Goal: Transaction & Acquisition: Purchase product/service

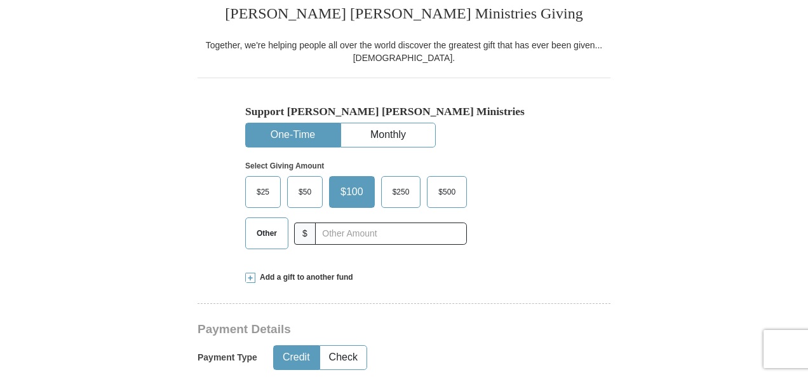
scroll to position [335, 0]
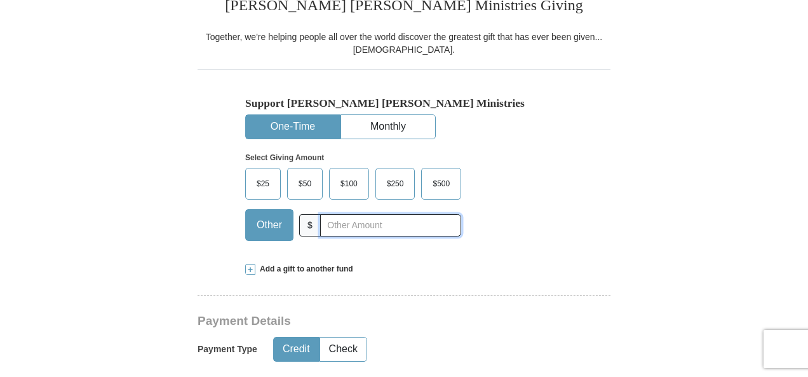
click at [335, 225] on input "text" at bounding box center [390, 225] width 141 height 22
type input "4"
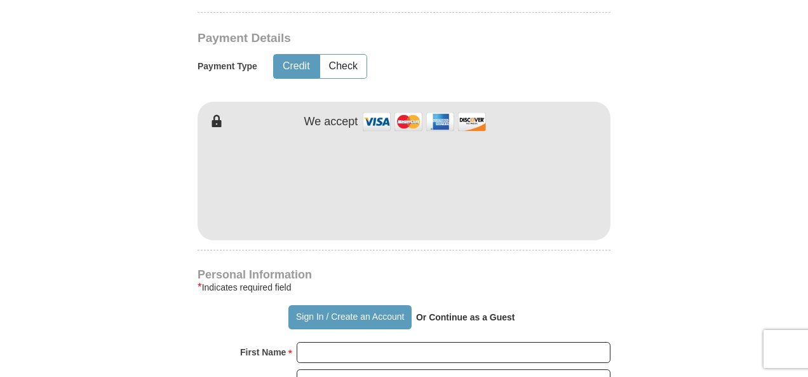
scroll to position [642, 0]
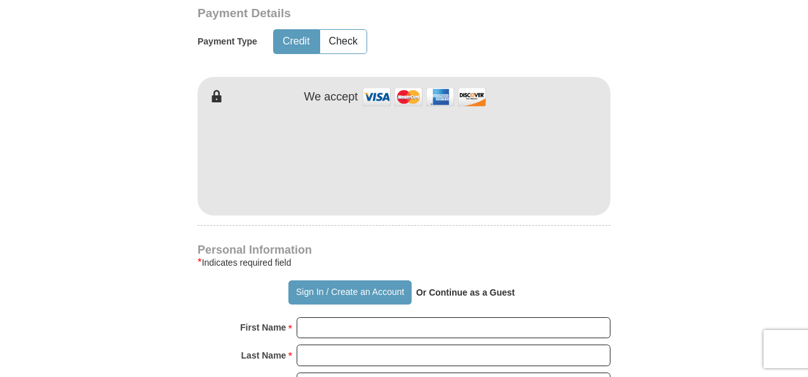
type input "400"
click at [439, 290] on strong "Or Continue as a Guest" at bounding box center [465, 292] width 99 height 10
click at [456, 290] on strong "Or Continue as a Guest" at bounding box center [465, 292] width 99 height 10
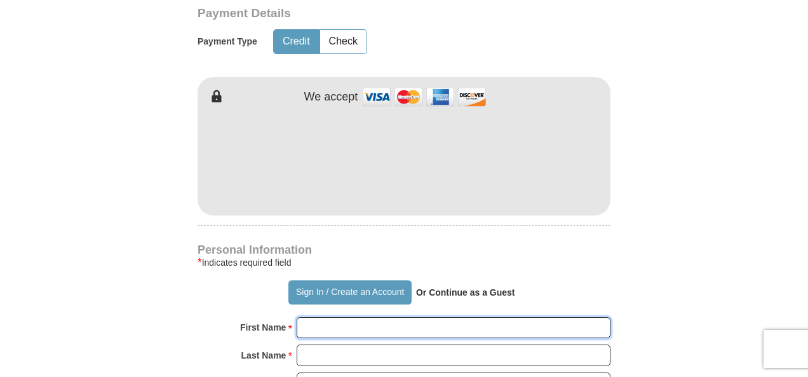
click at [302, 326] on input "First Name *" at bounding box center [454, 328] width 314 height 22
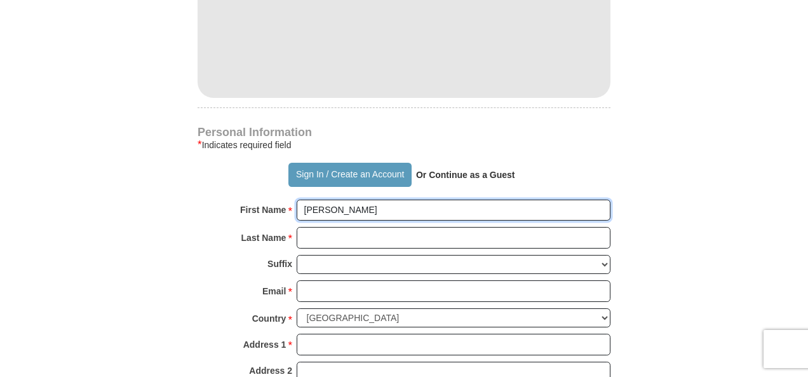
scroll to position [767, 0]
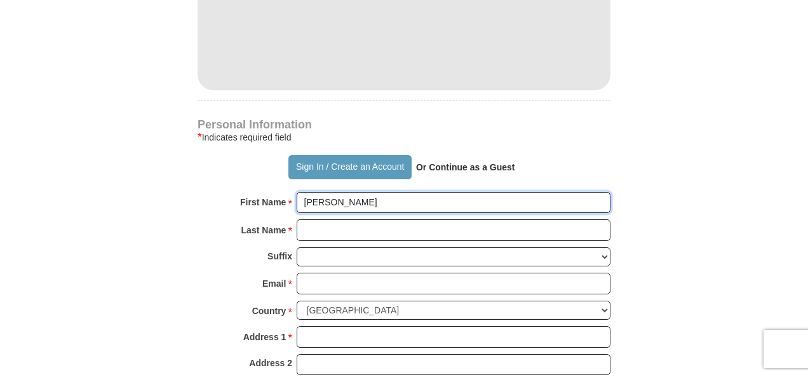
type input "[PERSON_NAME]"
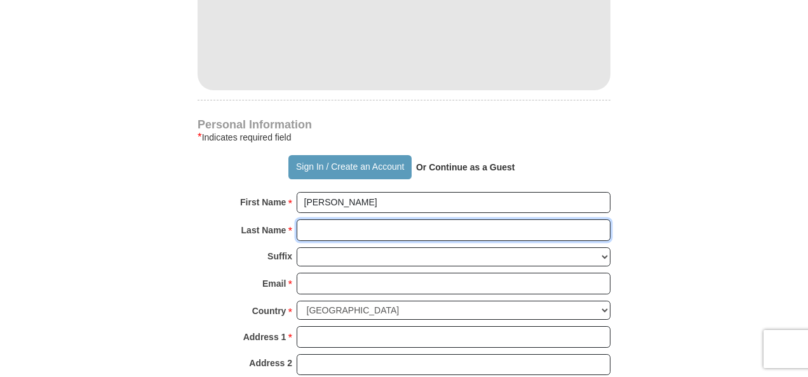
click at [309, 228] on input "Last Name *" at bounding box center [454, 230] width 314 height 22
type input "[PERSON_NAME]"
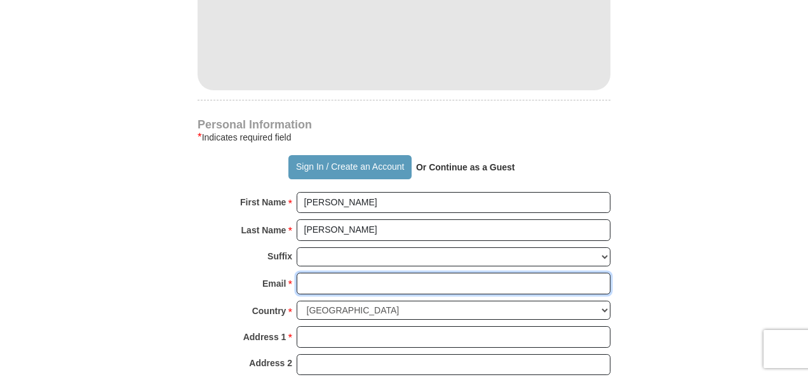
click at [309, 278] on input "Email *" at bounding box center [454, 283] width 314 height 22
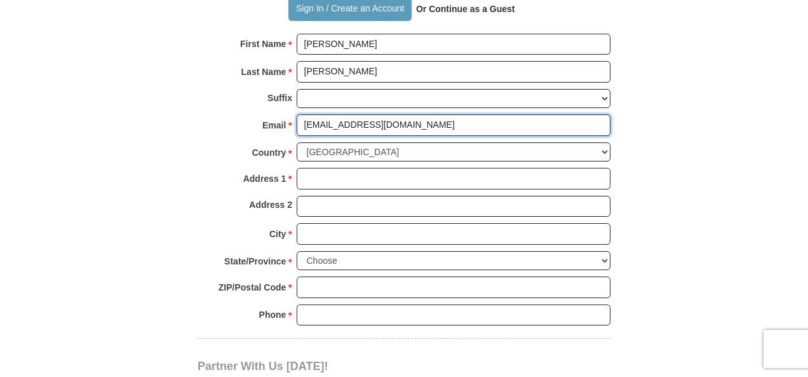
scroll to position [928, 0]
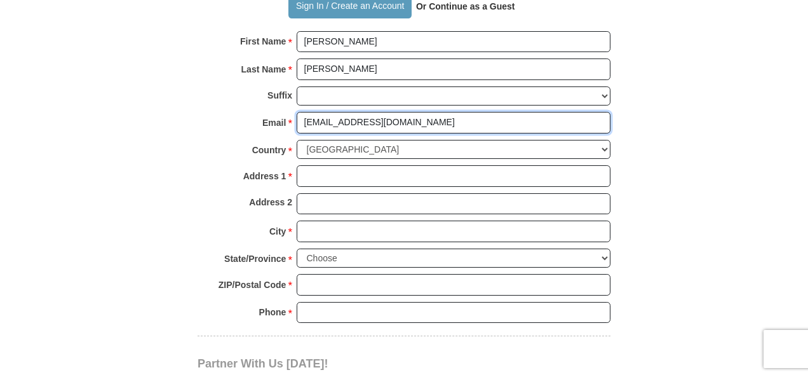
type input "[EMAIL_ADDRESS][DOMAIN_NAME]"
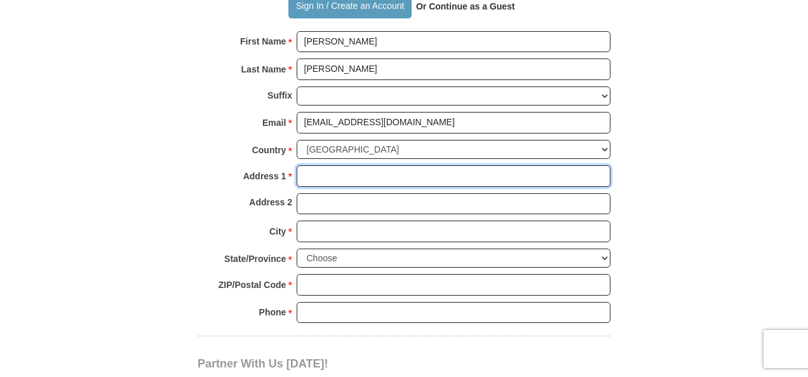
click at [309, 172] on input "Address 1 *" at bounding box center [454, 176] width 314 height 22
type input "8"
type input "PO Box 14281"
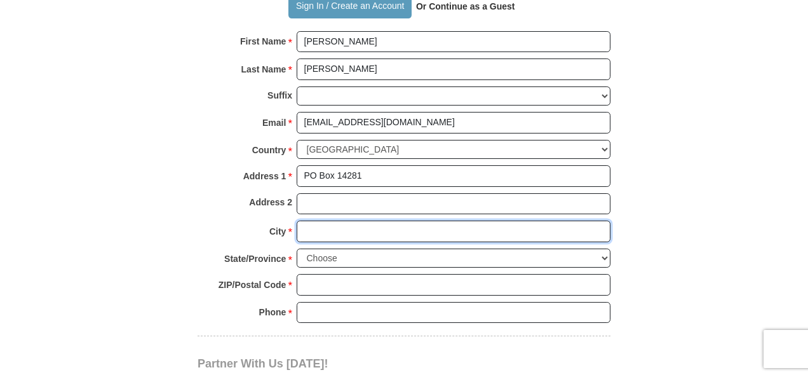
click at [306, 225] on input "City *" at bounding box center [454, 231] width 314 height 22
type input "[GEOGRAPHIC_DATA]"
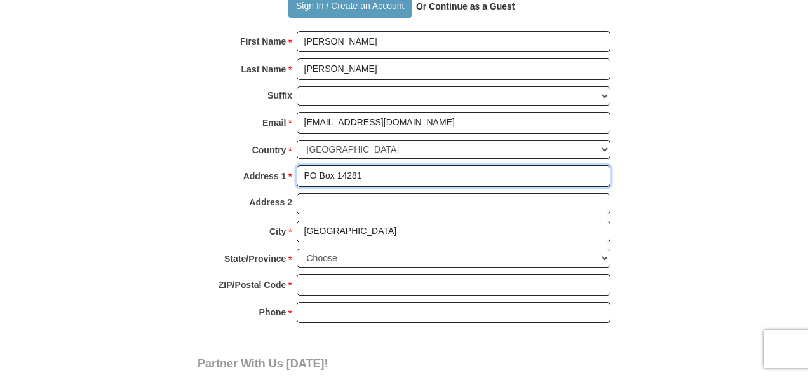
click at [364, 168] on input "PO Box 14281" at bounding box center [454, 176] width 314 height 22
type input "P"
type input "8200 MiddlePoint"
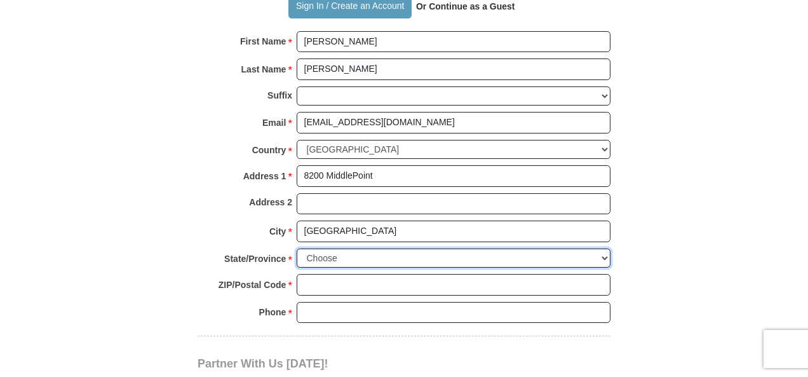
click at [326, 250] on select "Choose [US_STATE] [US_STATE] [US_STATE] [US_STATE] [US_STATE] Armed Forces Amer…" at bounding box center [454, 258] width 314 height 20
select select "AR"
click at [297, 248] on select "Choose [US_STATE] [US_STATE] [US_STATE] [US_STATE] [US_STATE] Armed Forces Amer…" at bounding box center [454, 258] width 314 height 20
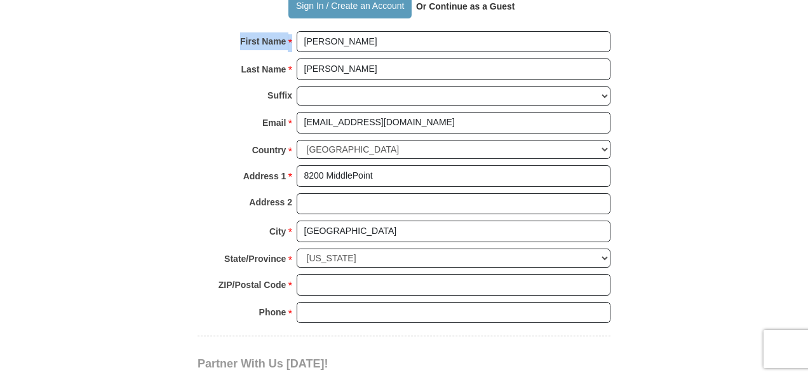
drag, startPoint x: 606, startPoint y: 13, endPoint x: 610, endPoint y: 29, distance: 16.3
click at [610, 29] on div "Personal Information * Indicates required field Sign In / Create an Account Or …" at bounding box center [403, 147] width 413 height 377
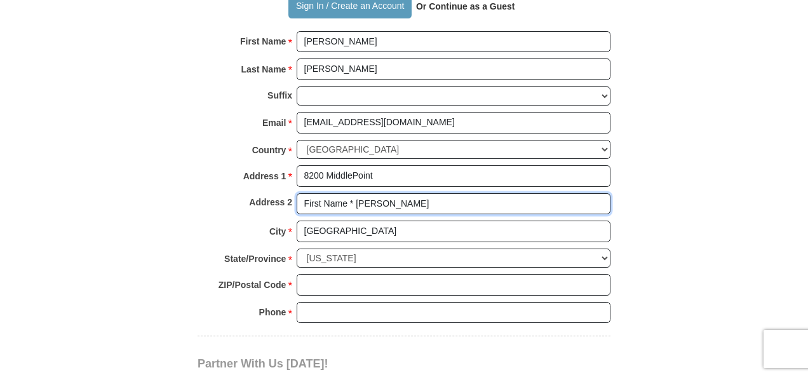
type input "First Name * [PERSON_NAME]"
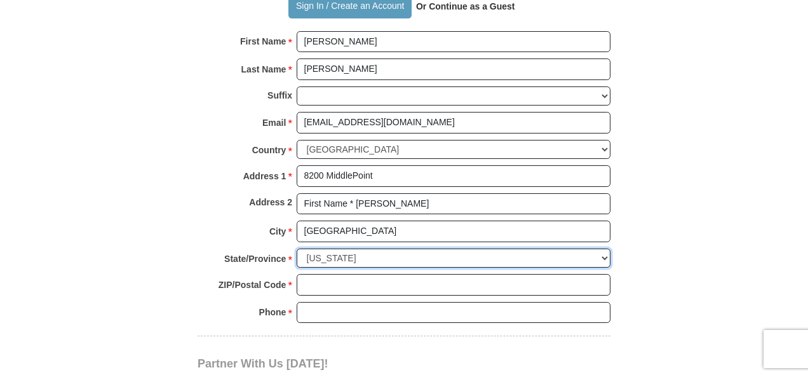
click at [325, 251] on select "Choose [US_STATE] [US_STATE] [US_STATE] [US_STATE] [US_STATE] Armed Forces Amer…" at bounding box center [454, 258] width 314 height 20
click at [297, 248] on select "Choose [US_STATE] [US_STATE] [US_STATE] [US_STATE] [US_STATE] Armed Forces Amer…" at bounding box center [454, 258] width 314 height 20
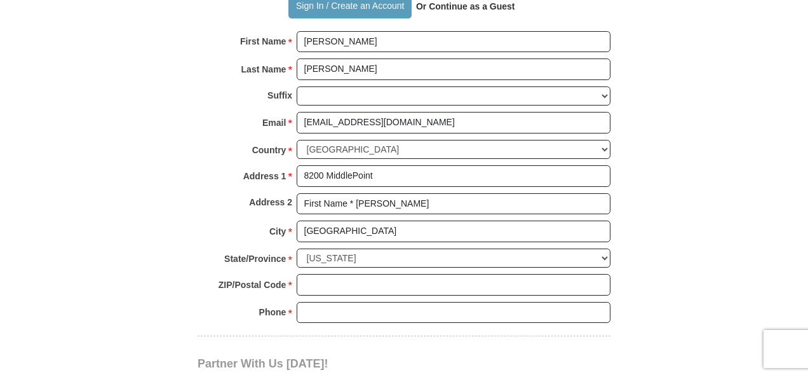
click at [606, 185] on div "Address 1 * 8200 MiddlePoint Please enter Address 1" at bounding box center [403, 179] width 413 height 28
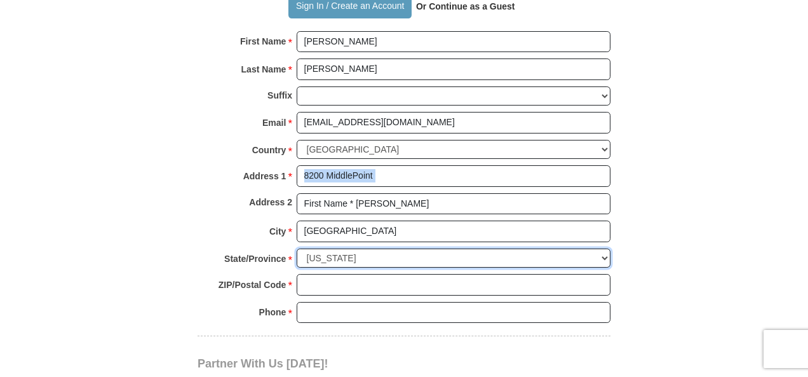
click at [305, 248] on select "Choose [US_STATE] [US_STATE] [US_STATE] [US_STATE] [US_STATE] Armed Forces Amer…" at bounding box center [454, 258] width 314 height 20
select select "MI"
click at [297, 248] on select "Choose [US_STATE] [US_STATE] [US_STATE] [US_STATE] [US_STATE] Armed Forces Amer…" at bounding box center [454, 258] width 314 height 20
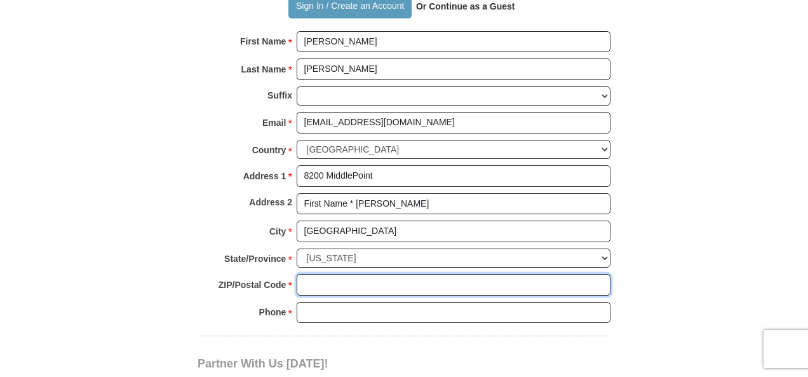
click at [302, 274] on input "ZIP/Postal Code *" at bounding box center [454, 285] width 314 height 22
type input "48204"
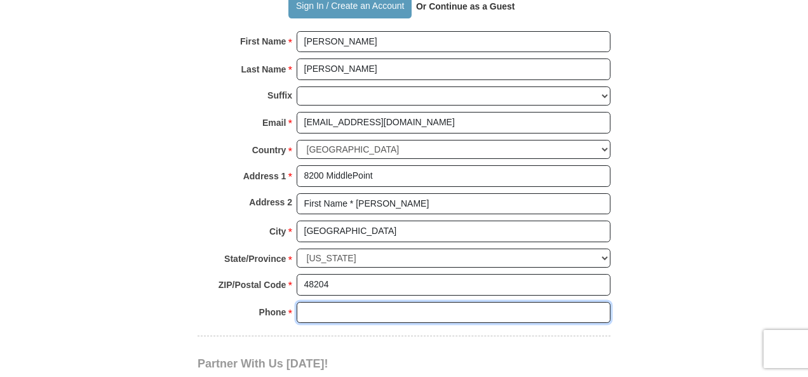
click at [304, 306] on input "Phone * *" at bounding box center [454, 313] width 314 height 22
click at [304, 306] on input "[PHONE_NUMBER]" at bounding box center [454, 313] width 314 height 22
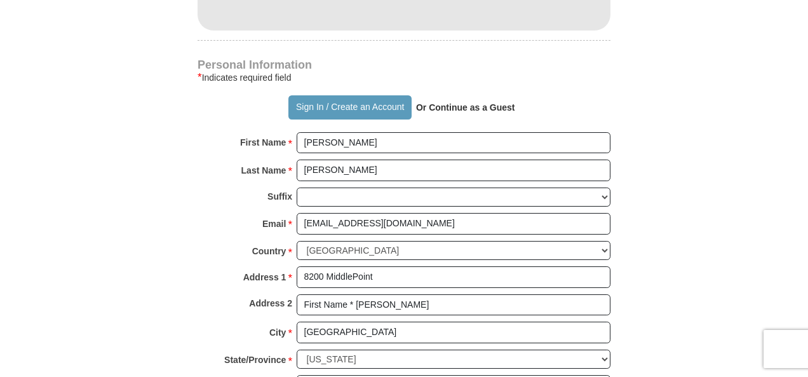
scroll to position [838, 0]
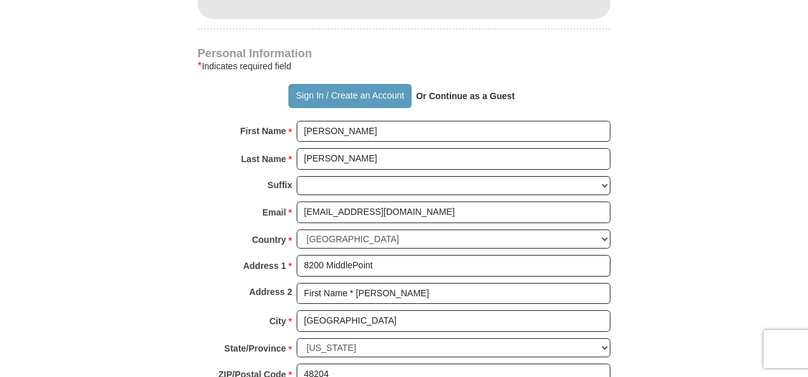
type input "[PHONE_NUMBER]"
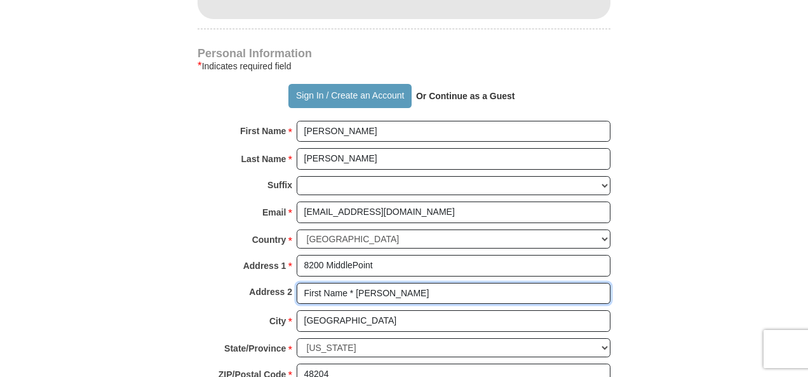
click at [389, 290] on input "First Name * [PERSON_NAME]" at bounding box center [454, 294] width 314 height 22
type input "F"
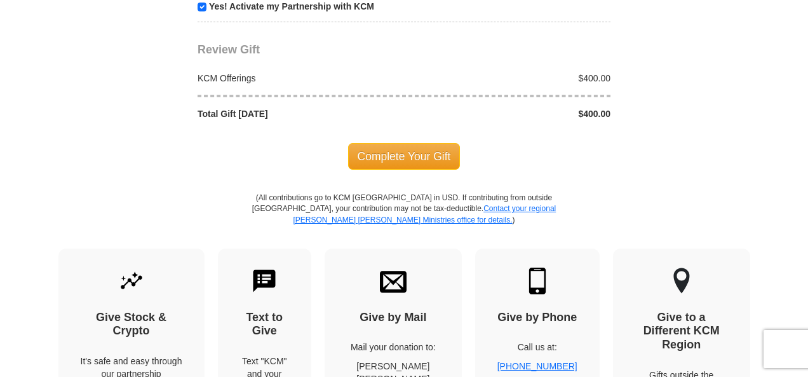
scroll to position [1348, 0]
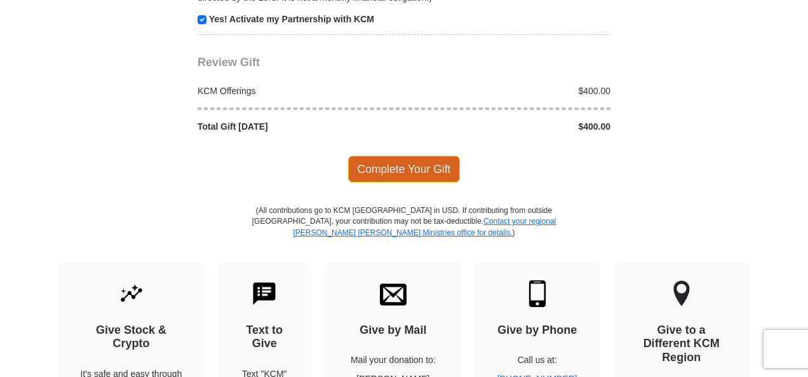
click at [396, 156] on span "Complete Your Gift" at bounding box center [404, 169] width 112 height 27
